Goal: Navigation & Orientation: Find specific page/section

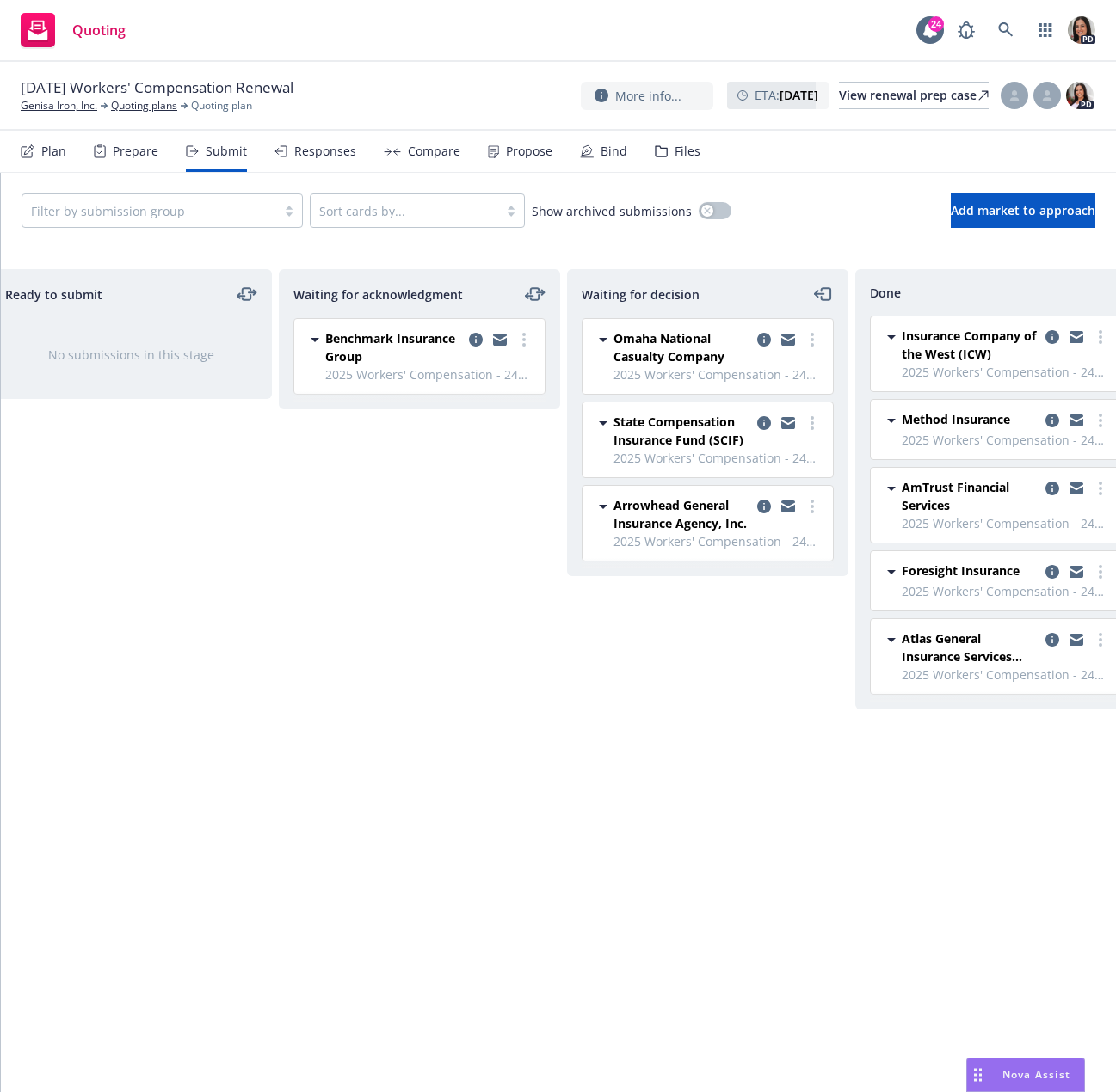
scroll to position [0, 360]
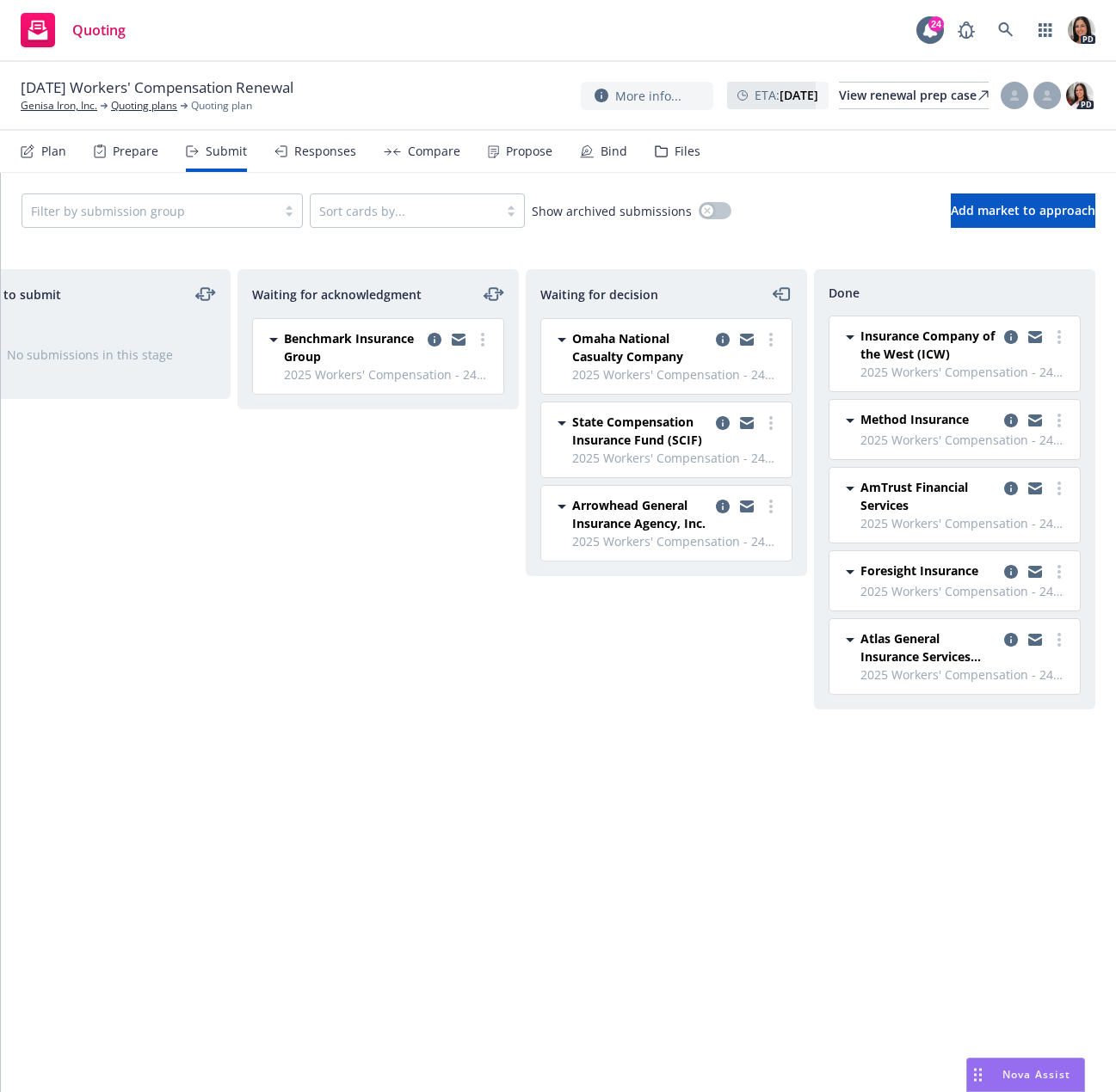
click at [217, 660] on div "Ready to submit No submissions in this stage" at bounding box center [90, 663] width 281 height 787
drag, startPoint x: 88, startPoint y: 607, endPoint x: 47, endPoint y: 618, distance: 42.4
click at [88, 607] on div "Ready to submit No submissions in this stage" at bounding box center [90, 663] width 281 height 787
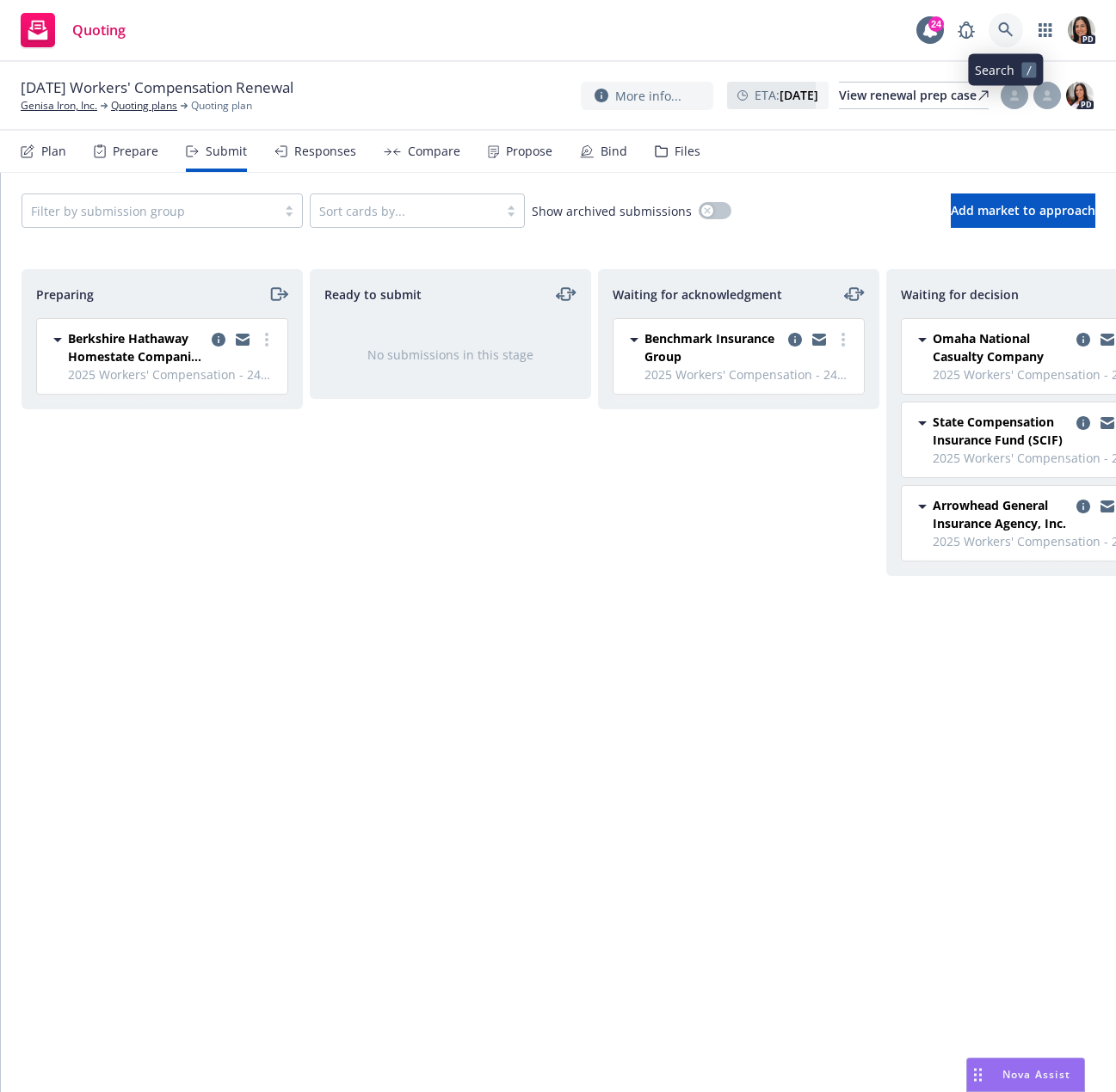
click at [1001, 25] on icon at bounding box center [1005, 30] width 15 height 15
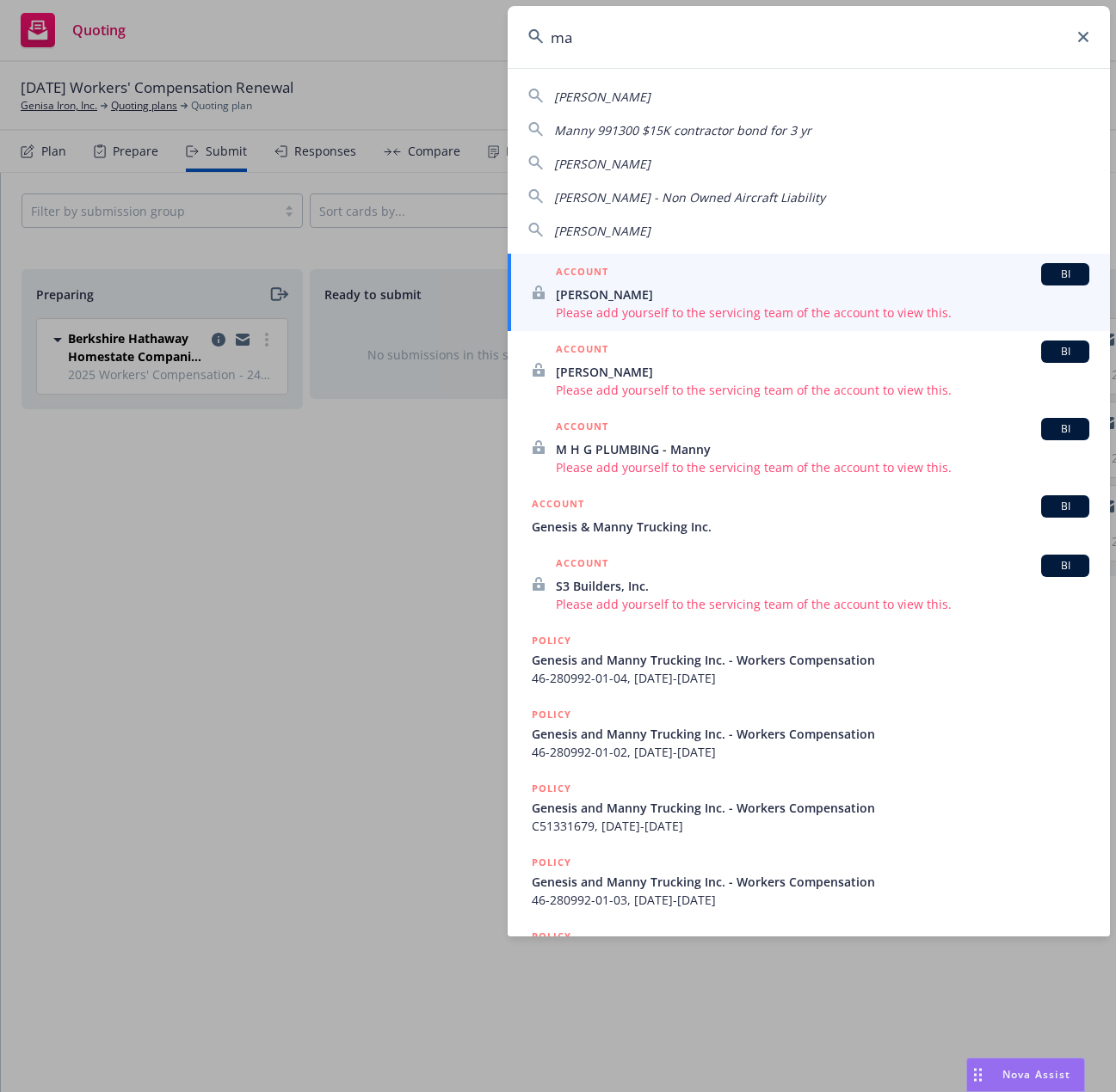
type input "m"
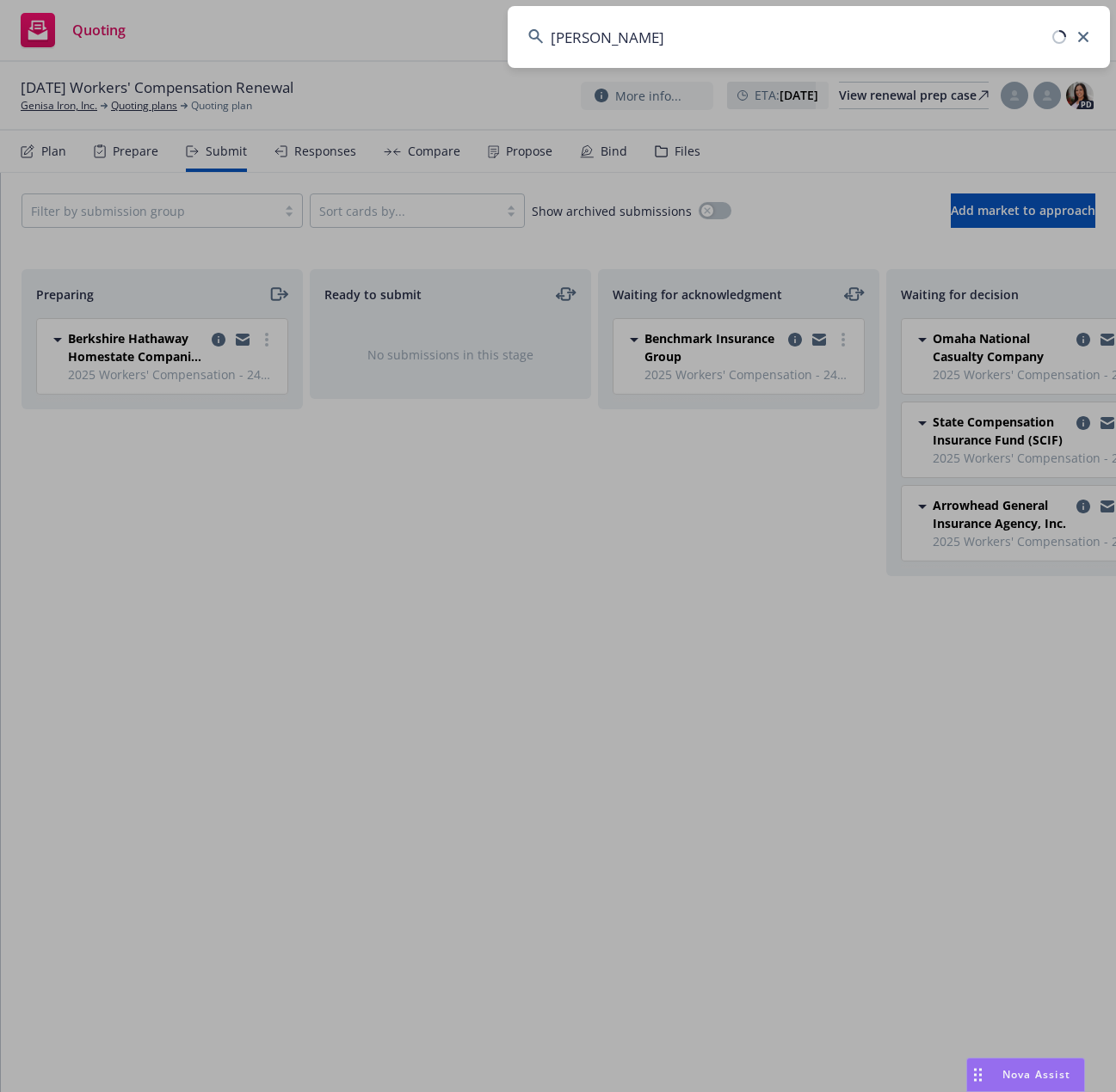
type input "salazar manny"
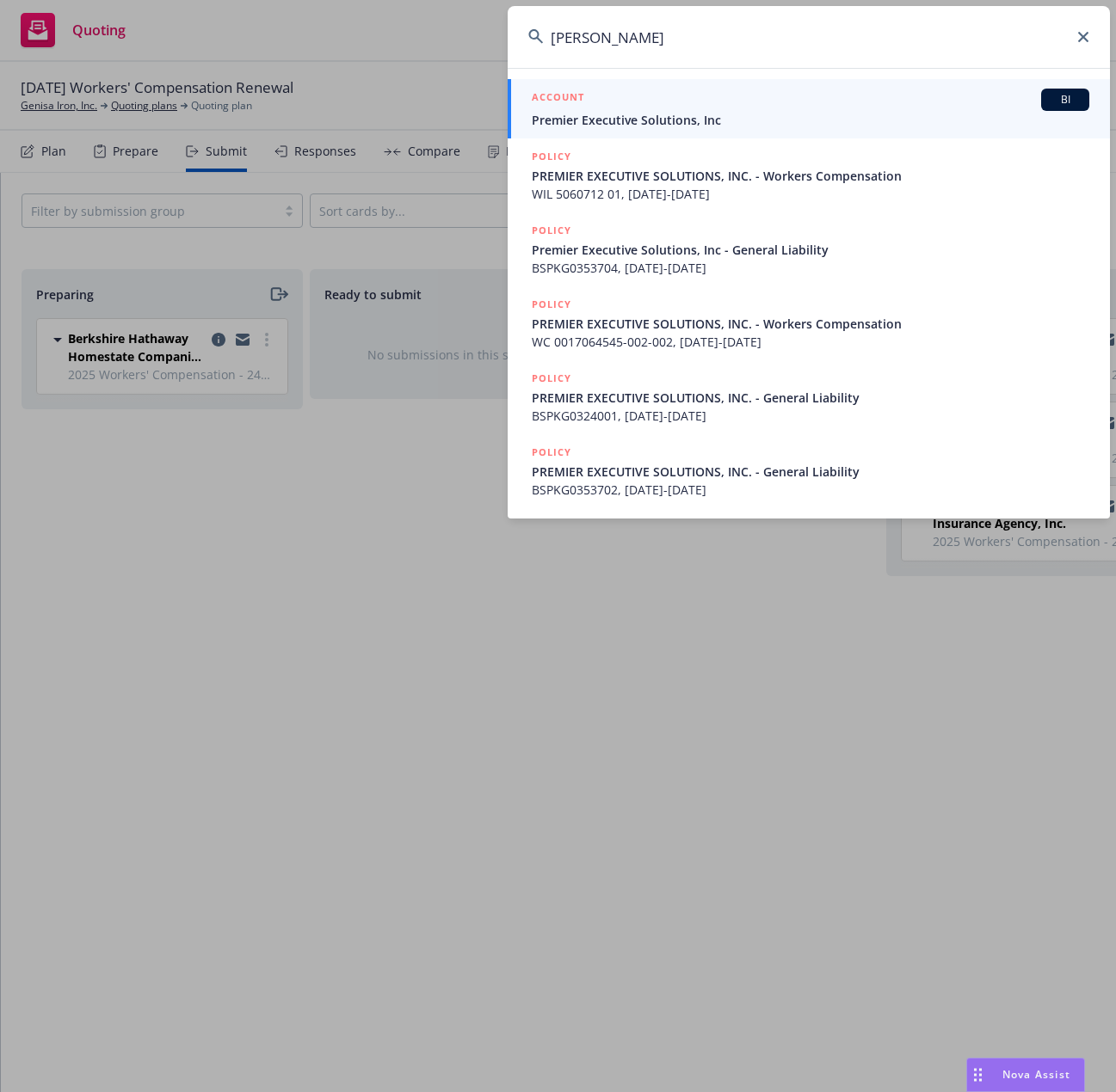
click at [669, 93] on div "ACCOUNT BI" at bounding box center [809, 99] width 557 height 22
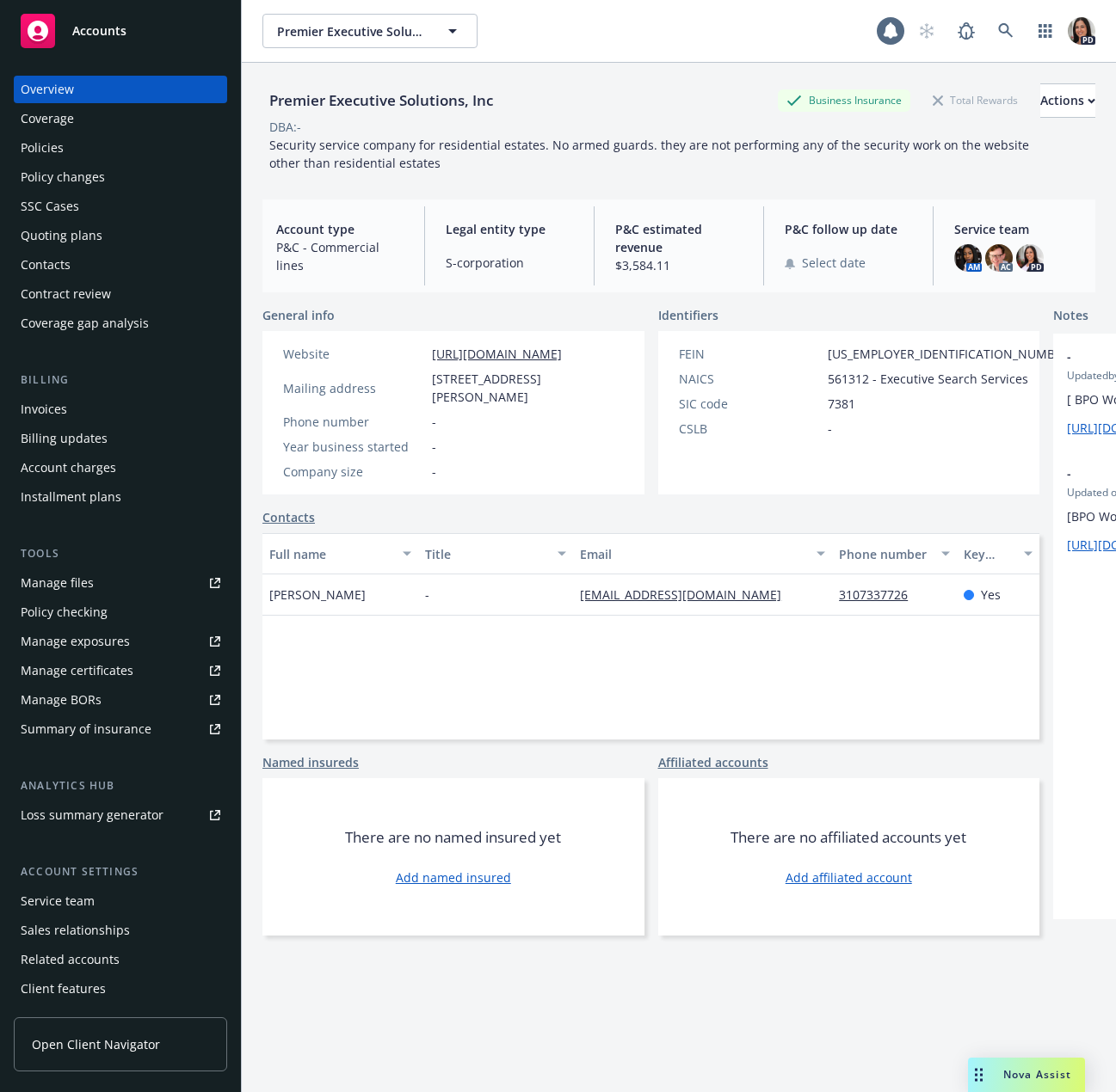
click at [54, 153] on div "Policies" at bounding box center [42, 147] width 43 height 28
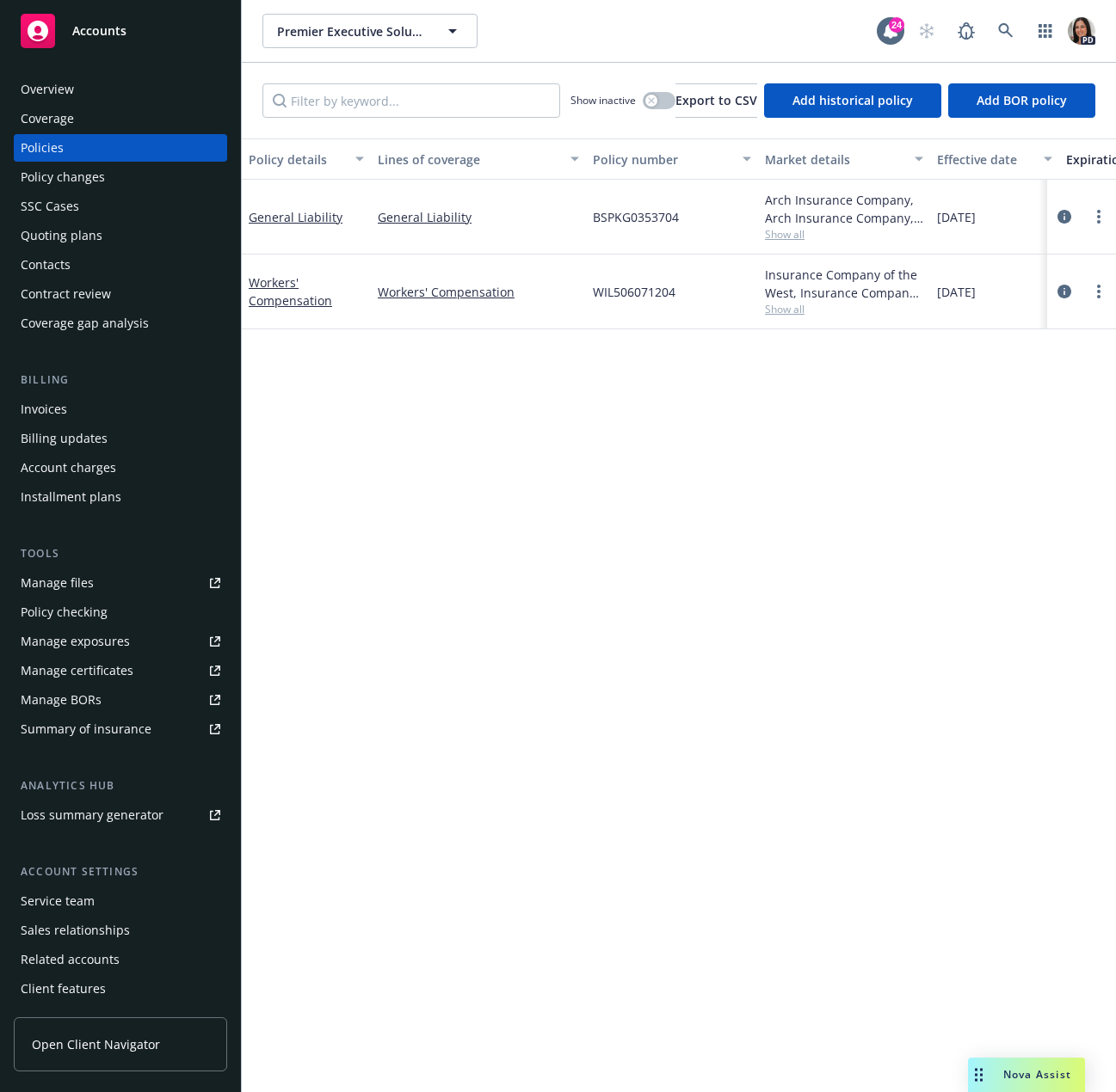
click at [85, 48] on div "Accounts" at bounding box center [120, 31] width 200 height 34
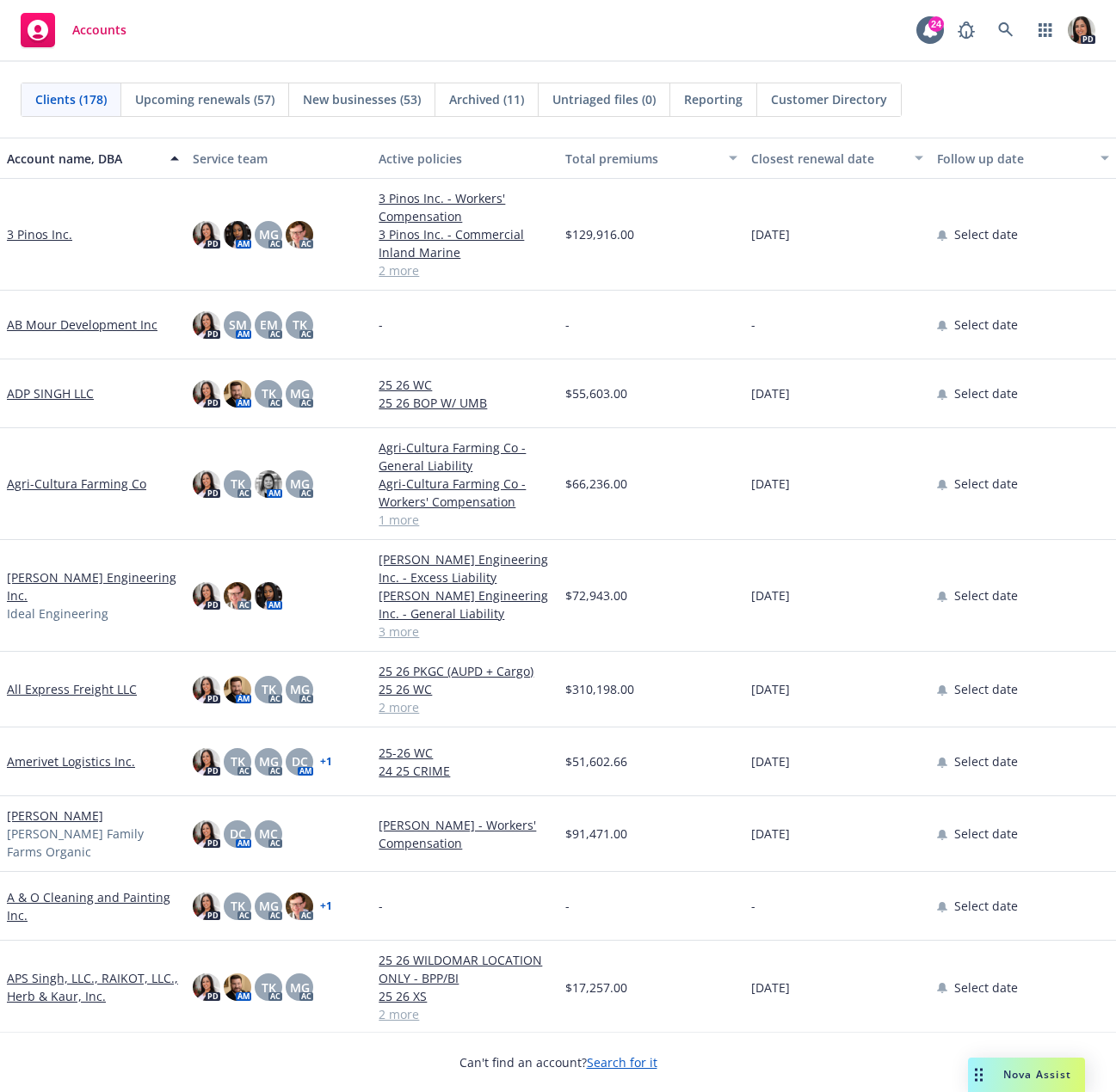
drag, startPoint x: 160, startPoint y: 1060, endPoint x: 117, endPoint y: 1055, distance: 43.3
click at [160, 1060] on div "Can't find an account? Search for it" at bounding box center [558, 1051] width 1116 height 39
